Goal: Ask a question: Seek information or help from site administrators or community

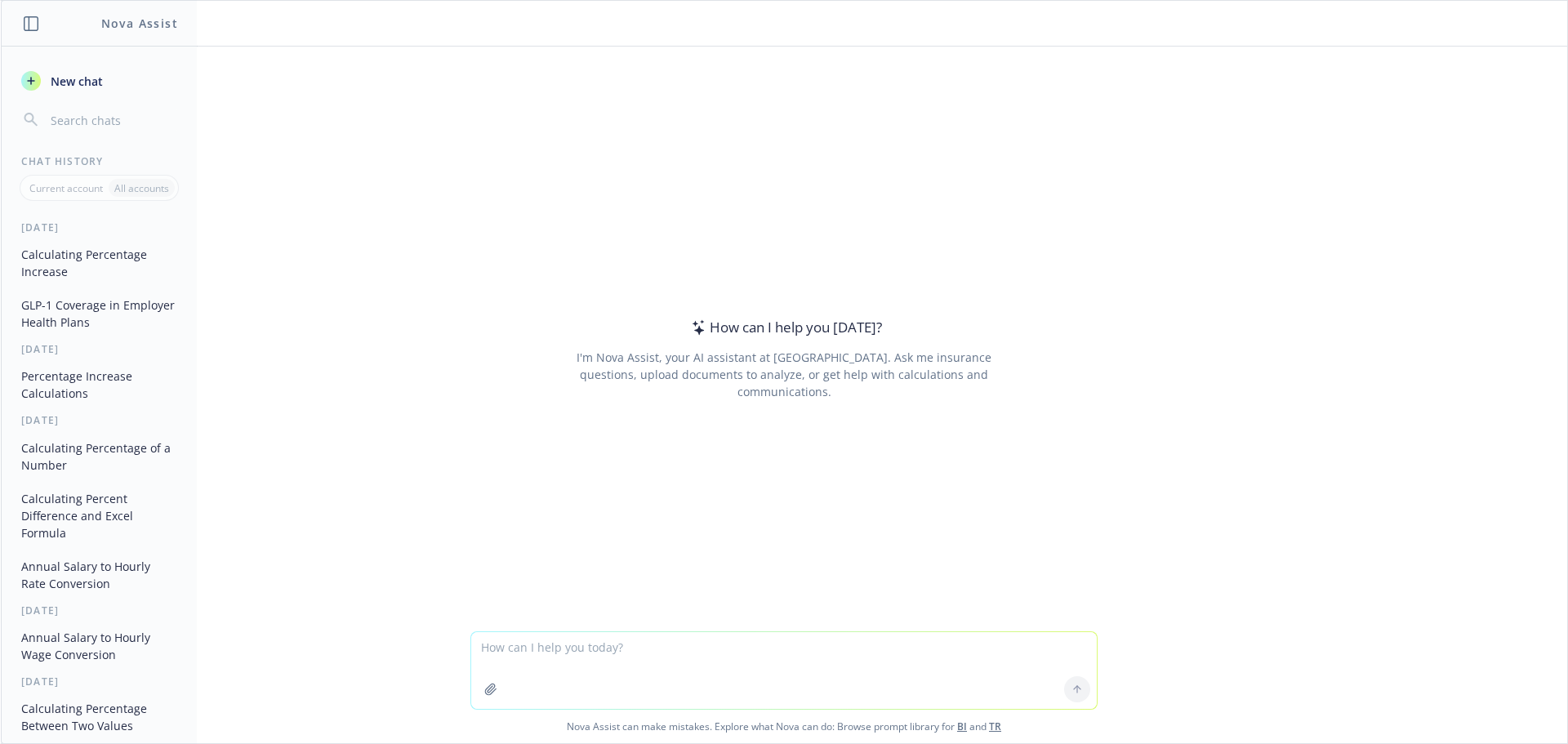
click at [628, 661] on textarea at bounding box center [783, 671] width 625 height 77
type textarea "What is IRS Form 5558"
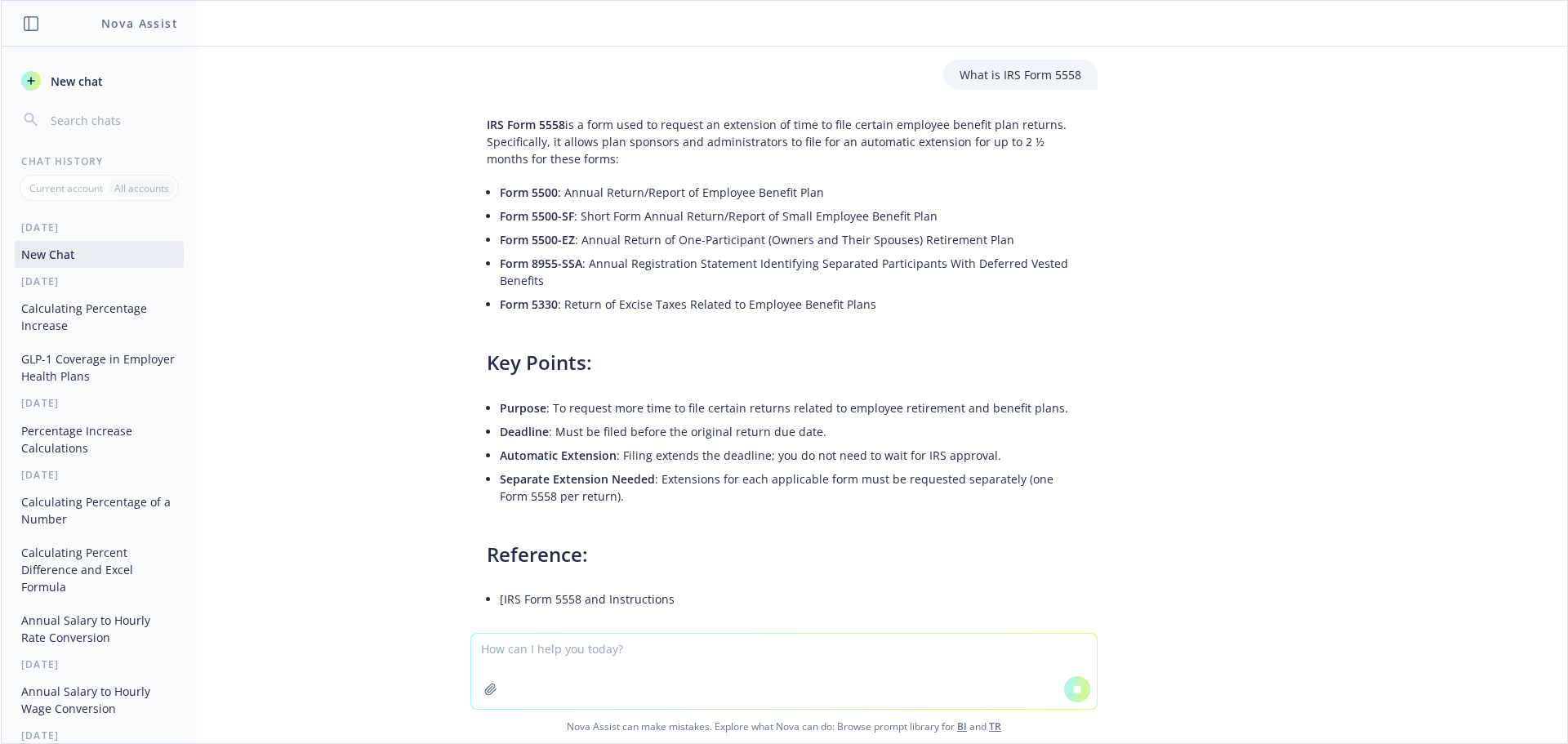
drag, startPoint x: 578, startPoint y: 157, endPoint x: 481, endPoint y: 123, distance: 102.8
click at [487, 123] on p "IRS Form 5558 is a form used to request an extension of time to file certain em…" at bounding box center [784, 141] width 595 height 52
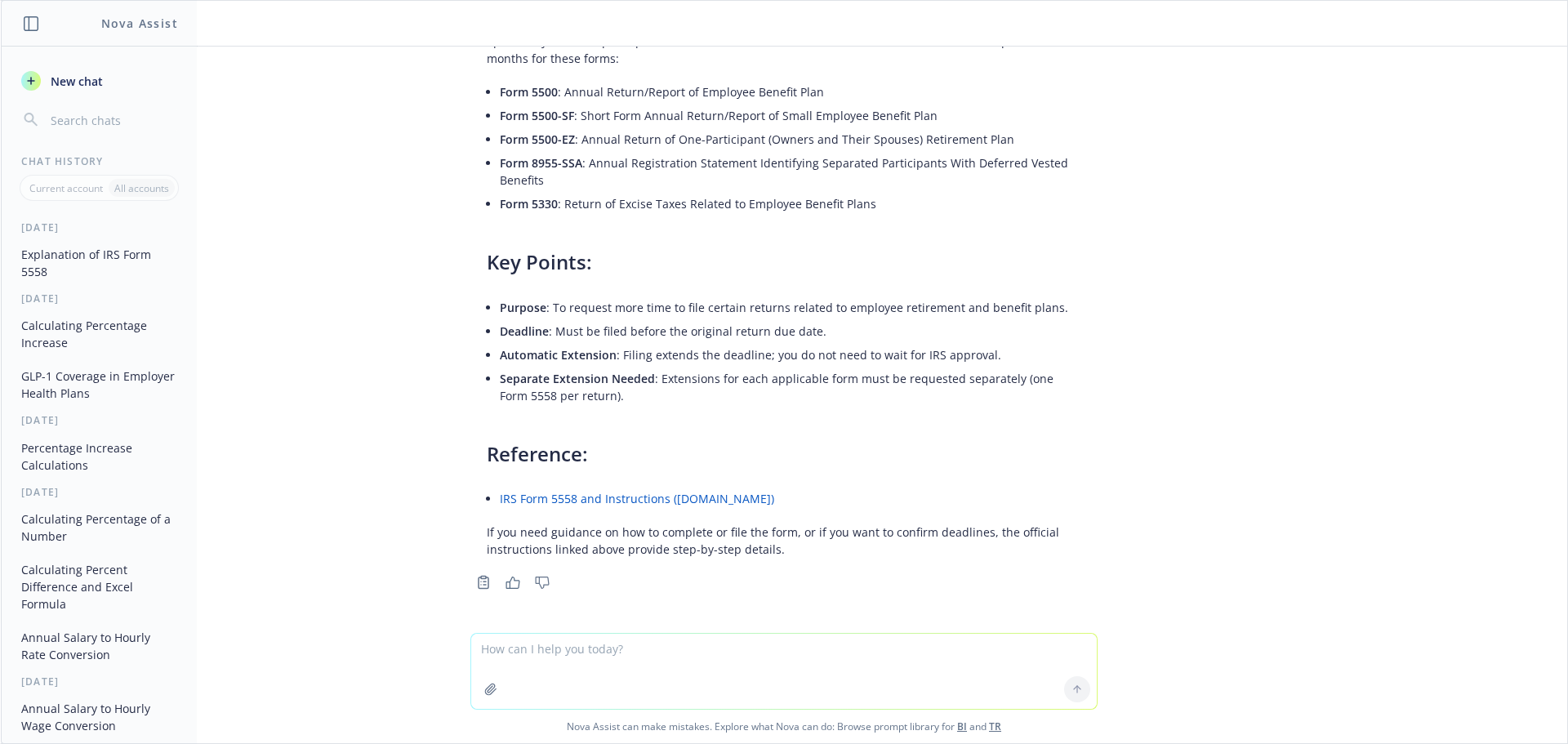
copy p "is a form used to request an extension of time to file certain employee benefit…"
